Goal: Task Accomplishment & Management: Manage account settings

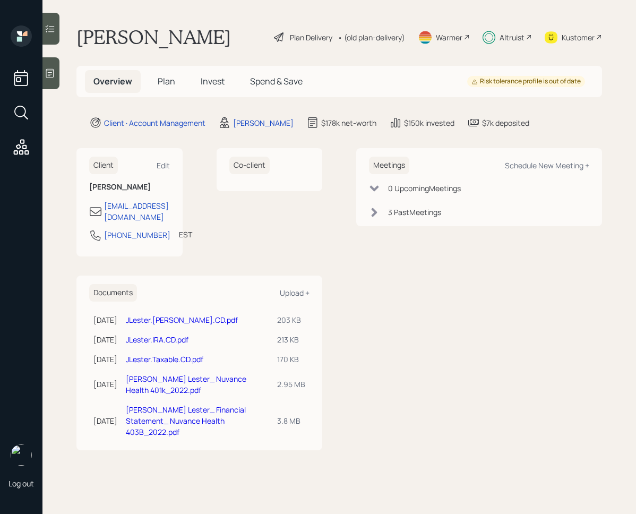
click at [213, 86] on span "Invest" at bounding box center [213, 81] width 24 height 12
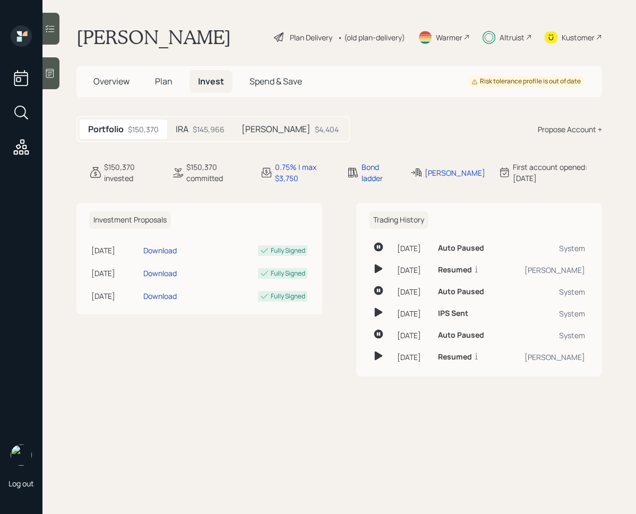
click at [210, 135] on div "IRA $145,966" at bounding box center [200, 129] width 66 height 20
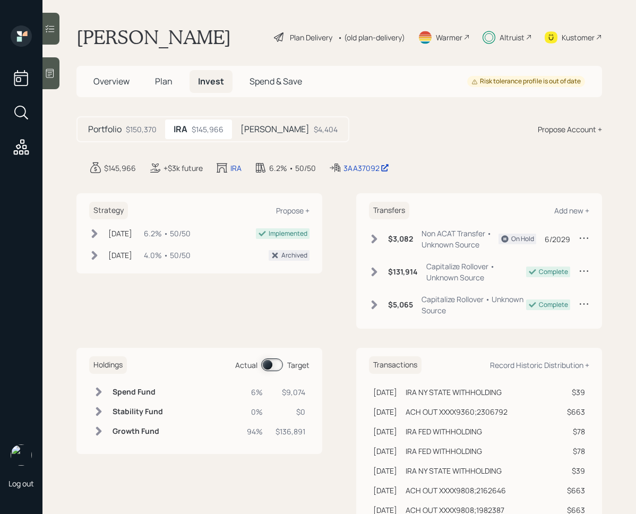
click at [376, 247] on div "$3,082 Non ACAT Transfer • Unknown Source" at bounding box center [434, 239] width 130 height 22
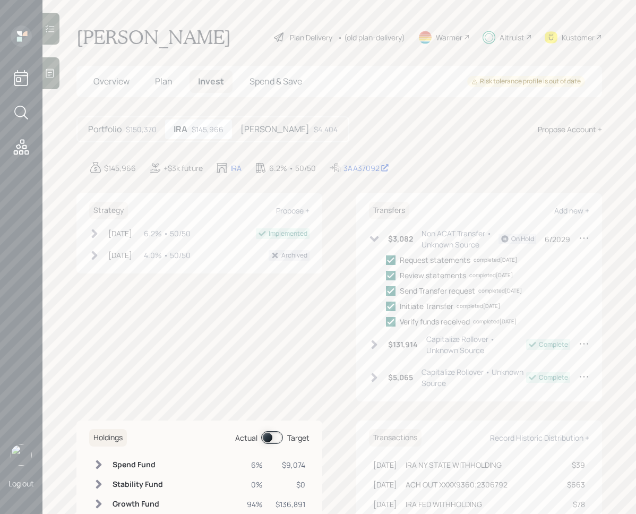
click at [495, 306] on div "completed [DATE]" at bounding box center [479, 306] width 44 height 8
click at [436, 306] on div "Initiate Transfer" at bounding box center [427, 306] width 54 height 11
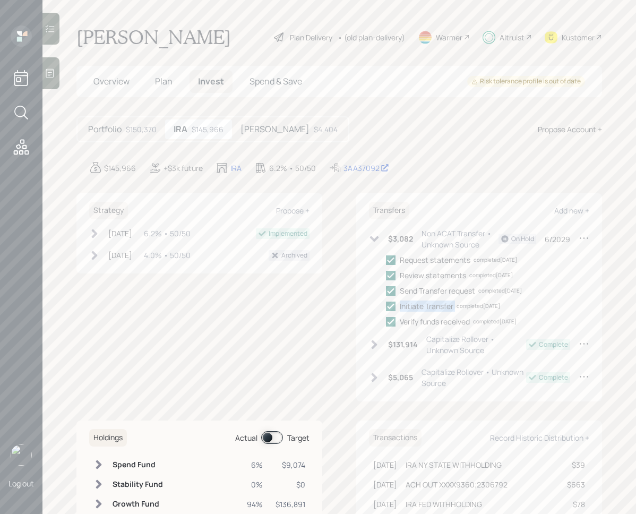
click at [436, 306] on div "Initiate Transfer" at bounding box center [427, 306] width 54 height 11
click at [461, 305] on div "completed [DATE]" at bounding box center [479, 306] width 44 height 8
click at [492, 308] on div "completed [DATE]" at bounding box center [479, 306] width 44 height 8
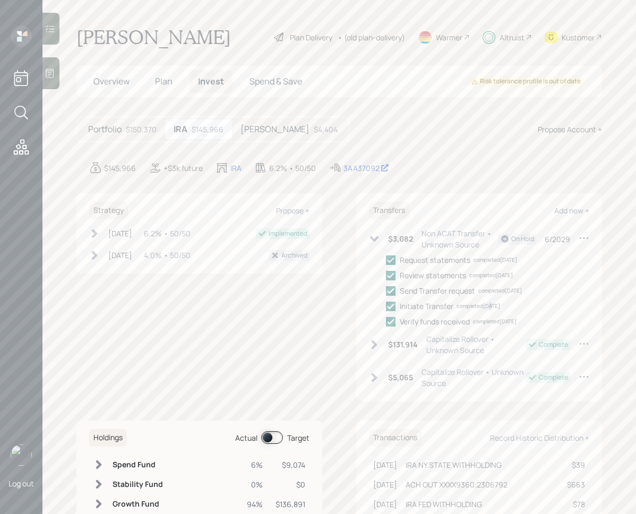
click at [492, 308] on div "completed [DATE]" at bounding box center [479, 306] width 44 height 8
click at [432, 308] on div "Initiate Transfer" at bounding box center [427, 306] width 54 height 11
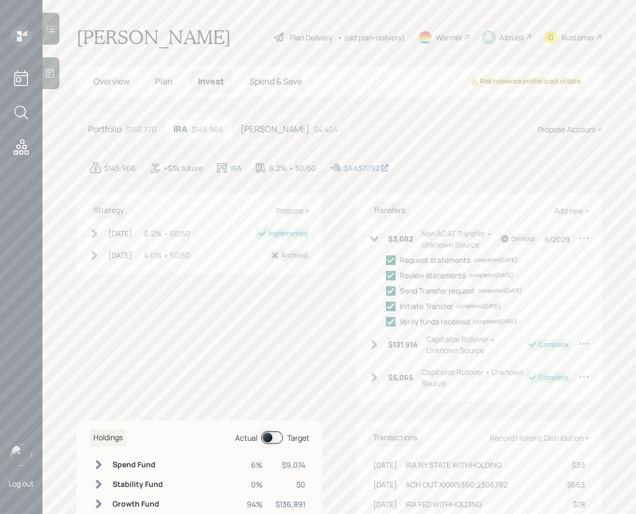
click at [466, 324] on div "Verify funds received" at bounding box center [435, 321] width 70 height 11
click at [314, 128] on div "$4,404" at bounding box center [326, 129] width 24 height 11
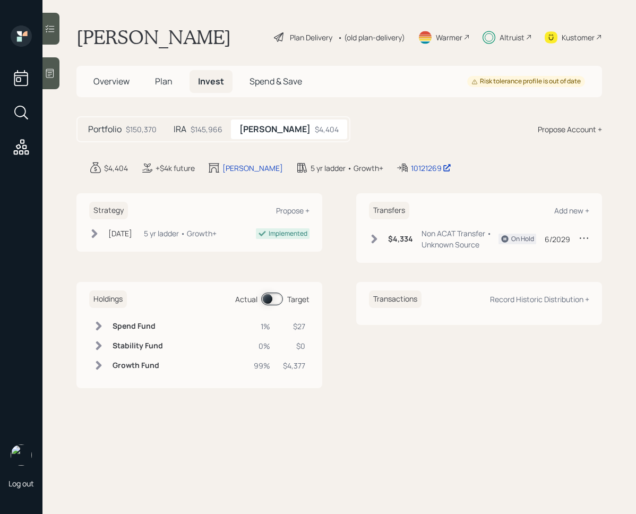
click at [372, 238] on icon at bounding box center [374, 239] width 11 height 11
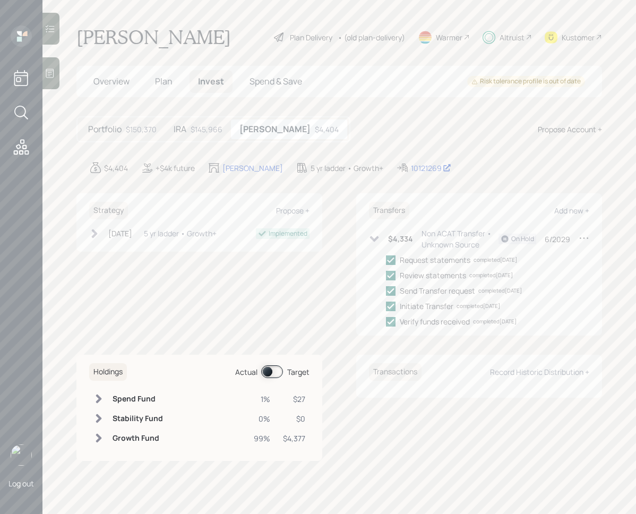
click at [492, 301] on div "Initiate Transfer completed [DATE]" at bounding box center [450, 306] width 100 height 11
click at [512, 318] on div "completed [DATE]" at bounding box center [495, 322] width 44 height 8
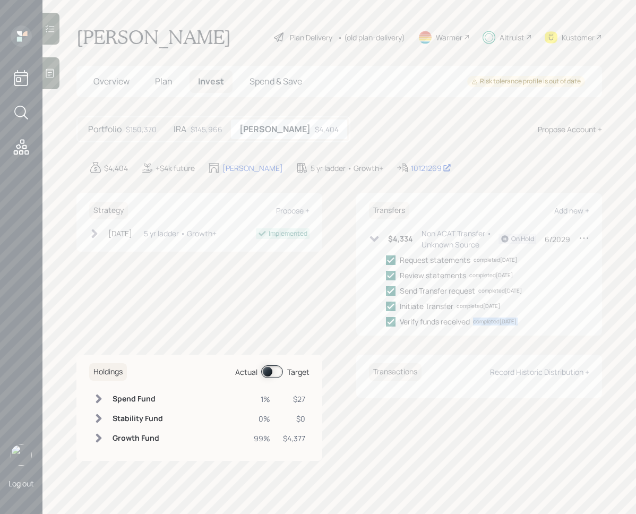
click at [512, 318] on div "completed [DATE]" at bounding box center [495, 322] width 44 height 8
click at [505, 329] on div "Transfers Add new + $4,334 Non ACAT Transfer • Unknown Source On Hold 6/2029 Re…" at bounding box center [479, 264] width 246 height 142
click at [444, 321] on div "Verify funds received" at bounding box center [435, 321] width 70 height 11
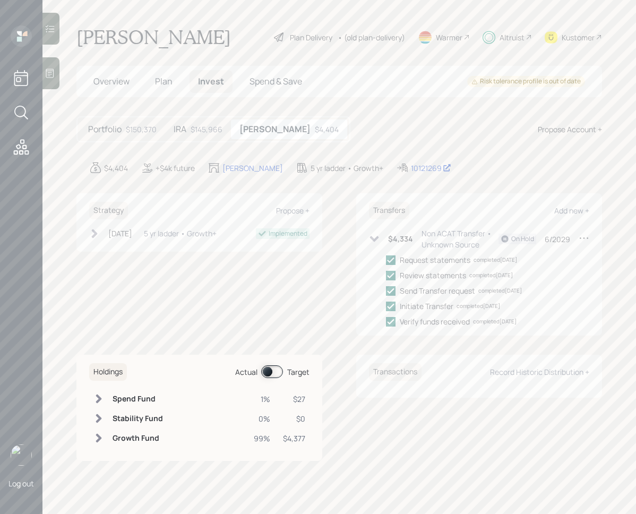
click at [459, 306] on div "completed [DATE]" at bounding box center [479, 306] width 44 height 8
click at [440, 306] on div "Initiate Transfer" at bounding box center [427, 306] width 54 height 11
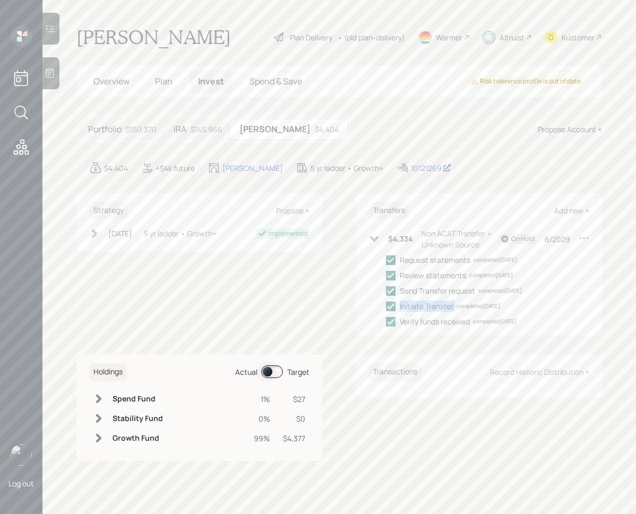
click at [440, 306] on div "Initiate Transfer" at bounding box center [427, 306] width 54 height 11
click at [444, 291] on div "Send Transfer request" at bounding box center [437, 290] width 75 height 11
click at [465, 310] on div "completed [DATE]" at bounding box center [479, 306] width 44 height 8
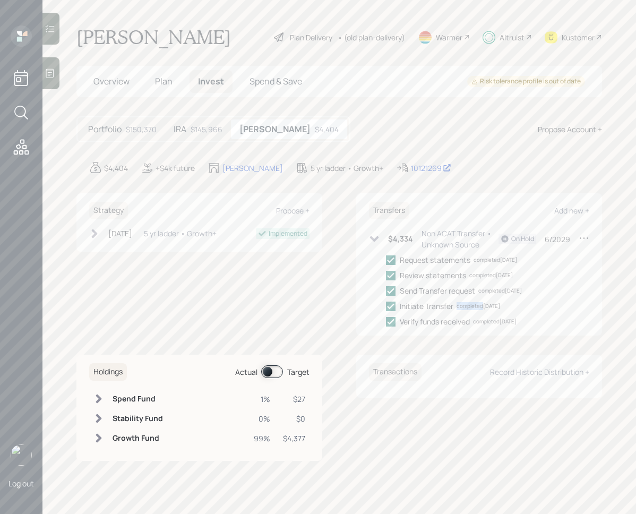
click at [465, 310] on div "completed [DATE]" at bounding box center [479, 306] width 44 height 8
click at [503, 286] on div "Send Transfer request completed [DATE]" at bounding box center [461, 290] width 122 height 11
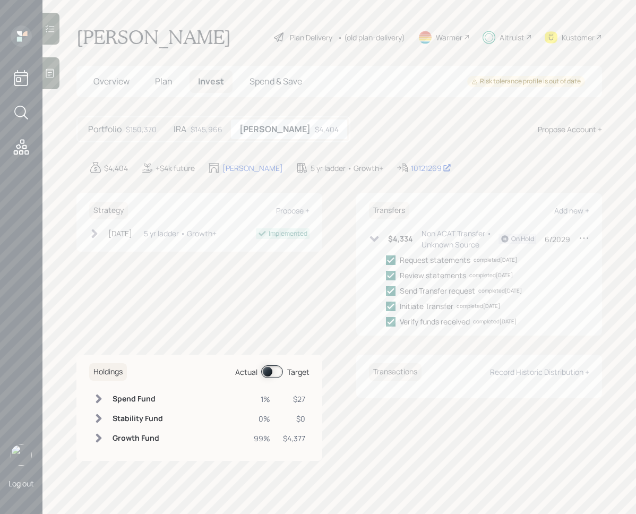
click at [482, 304] on div "completed [DATE]" at bounding box center [479, 306] width 44 height 8
click at [500, 305] on div "completed [DATE]" at bounding box center [479, 306] width 44 height 8
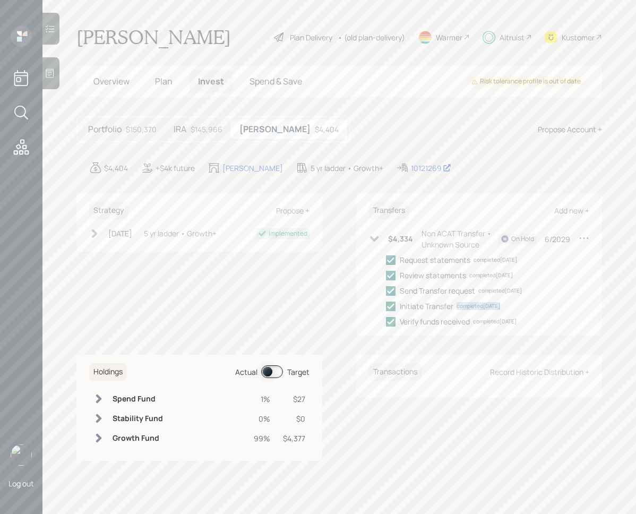
click at [500, 305] on div "completed [DATE]" at bounding box center [479, 306] width 44 height 8
click at [444, 307] on div "Initiate Transfer" at bounding box center [427, 306] width 54 height 11
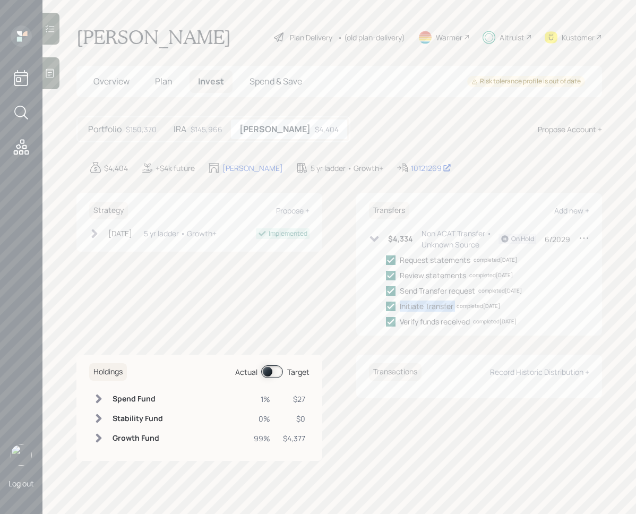
drag, startPoint x: 400, startPoint y: 322, endPoint x: 503, endPoint y: 326, distance: 103.1
click at [503, 326] on div "Verify funds received completed [DATE]" at bounding box center [458, 321] width 117 height 11
click at [531, 323] on div "Verify funds received completed [DATE]" at bounding box center [487, 321] width 203 height 11
drag, startPoint x: 531, startPoint y: 323, endPoint x: 399, endPoint y: 259, distance: 146.7
click at [399, 259] on div "Request statements completed [DATE] Review statements completed [DATE] Send Tra…" at bounding box center [487, 290] width 203 height 73
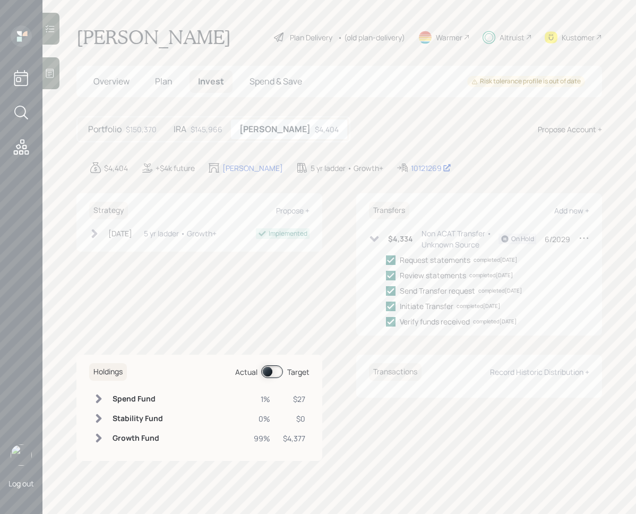
click at [422, 282] on div "Request statements completed [DATE] Review statements completed [DATE] Send Tra…" at bounding box center [487, 290] width 203 height 73
click at [431, 293] on div "Send Transfer request" at bounding box center [437, 290] width 75 height 11
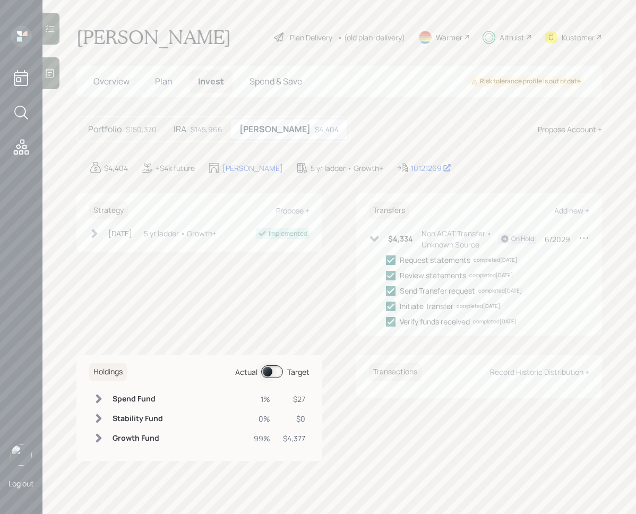
click at [434, 327] on div "Verify funds received" at bounding box center [435, 321] width 70 height 11
click at [447, 308] on div "Initiate Transfer" at bounding box center [427, 306] width 54 height 11
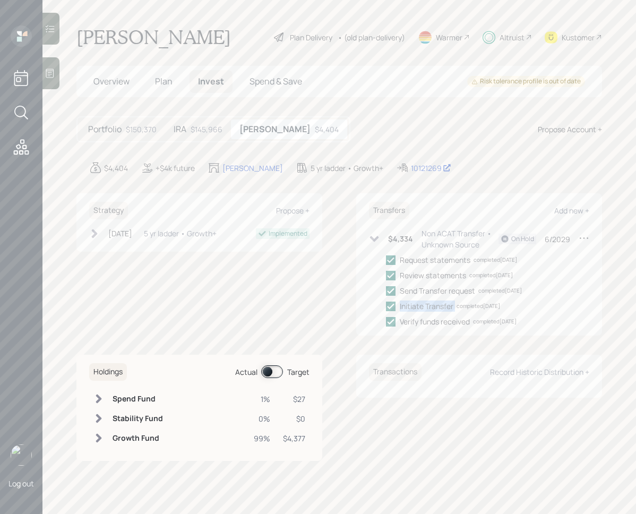
click at [447, 308] on div "Initiate Transfer" at bounding box center [427, 306] width 54 height 11
click at [450, 290] on div "Send Transfer request" at bounding box center [437, 290] width 75 height 11
click at [411, 167] on div "10121269" at bounding box center [431, 167] width 40 height 11
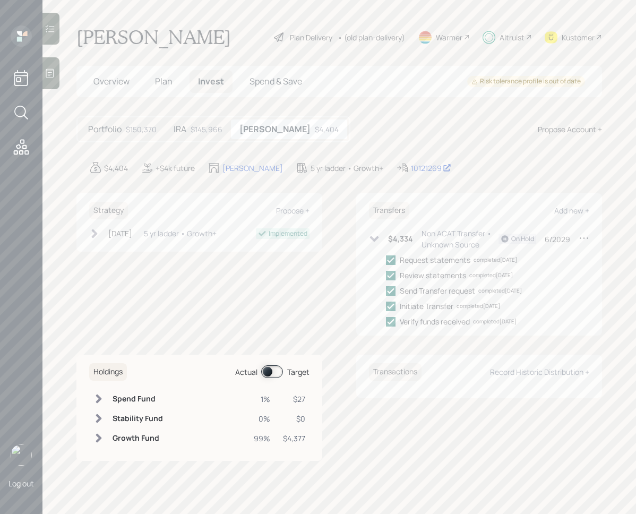
click at [424, 304] on div "Initiate Transfer" at bounding box center [427, 306] width 54 height 11
click at [430, 291] on div "Send Transfer request" at bounding box center [437, 290] width 75 height 11
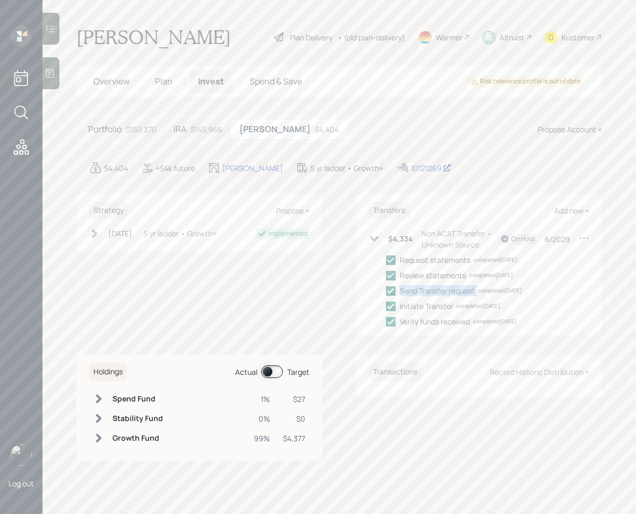
click at [430, 291] on div "Send Transfer request" at bounding box center [437, 290] width 75 height 11
click at [433, 259] on div "Request statements" at bounding box center [435, 259] width 71 height 11
click at [454, 309] on div "Initiate Transfer completed [DATE]" at bounding box center [450, 306] width 100 height 11
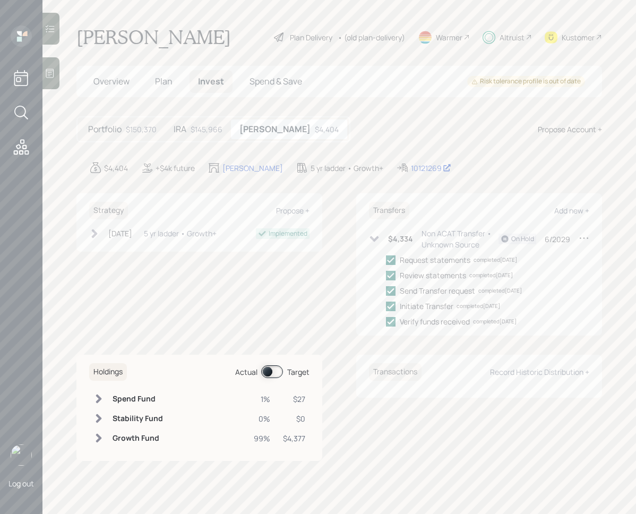
click at [454, 309] on div "Initiate Transfer completed [DATE]" at bounding box center [450, 306] width 100 height 11
click at [481, 309] on div "completed [DATE]" at bounding box center [479, 306] width 44 height 8
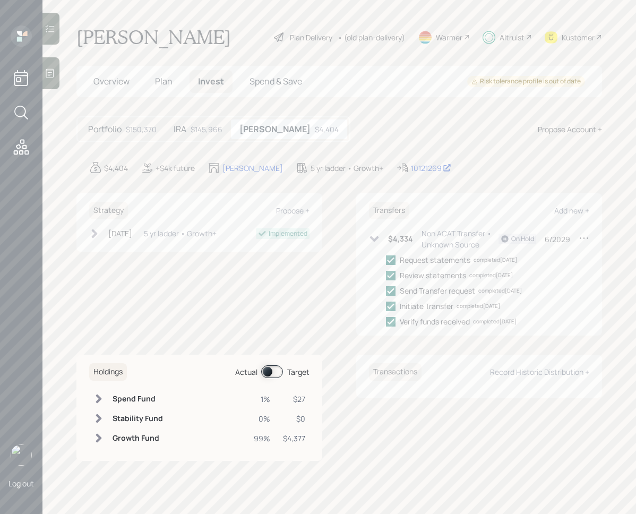
click at [465, 323] on div "Verify funds received" at bounding box center [435, 321] width 70 height 11
click at [454, 301] on div "Initiate Transfer completed [DATE]" at bounding box center [450, 306] width 100 height 11
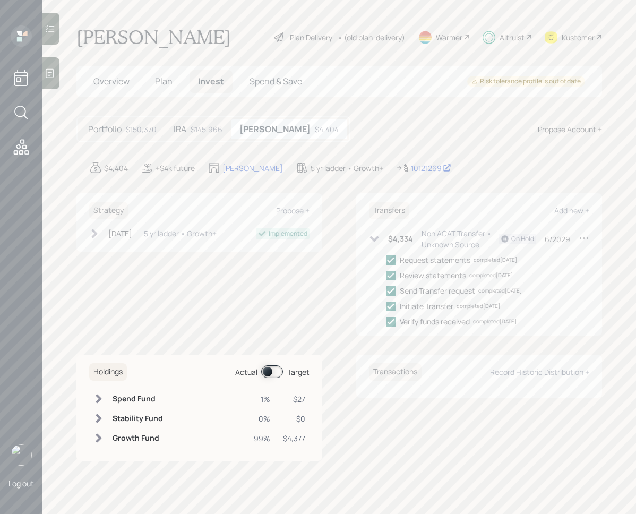
click at [457, 303] on div "completed [DATE]" at bounding box center [479, 306] width 44 height 8
drag, startPoint x: 401, startPoint y: 321, endPoint x: 506, endPoint y: 329, distance: 105.5
click at [506, 329] on div "Transfers Add new + $4,334 Non ACAT Transfer • Unknown Source On Hold 6/2029 Re…" at bounding box center [479, 264] width 246 height 142
drag, startPoint x: 401, startPoint y: 275, endPoint x: 510, endPoint y: 284, distance: 108.6
click at [510, 284] on div "Request statements completed [DATE] Review statements completed [DATE] Send Tra…" at bounding box center [487, 290] width 203 height 73
